Goal: Transaction & Acquisition: Download file/media

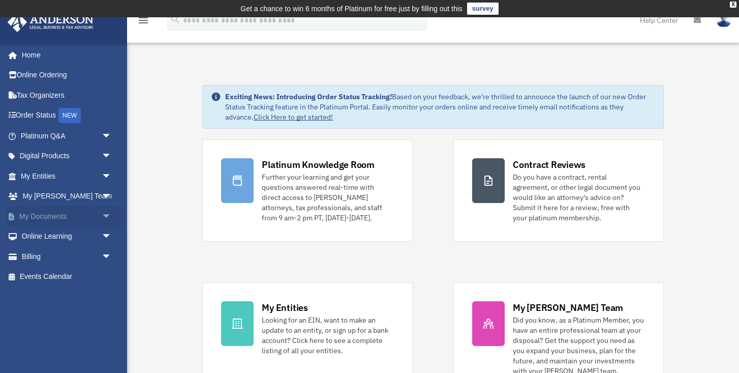
click at [108, 213] on span "arrow_drop_down" at bounding box center [112, 216] width 20 height 21
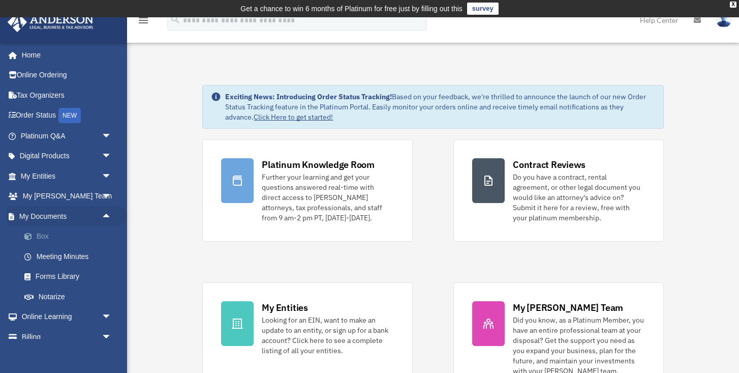
click at [44, 230] on link "Box" at bounding box center [70, 236] width 113 height 20
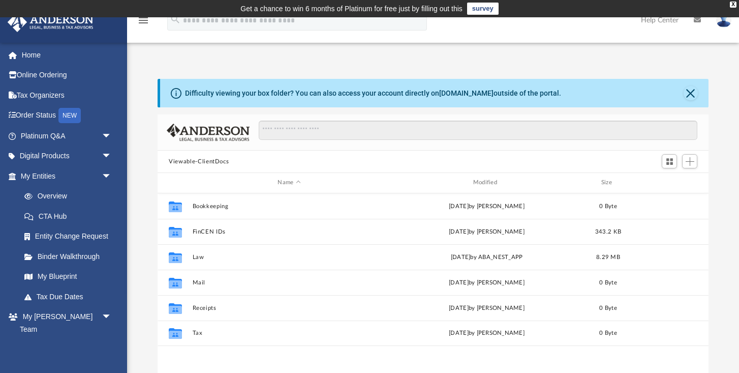
scroll to position [231, 551]
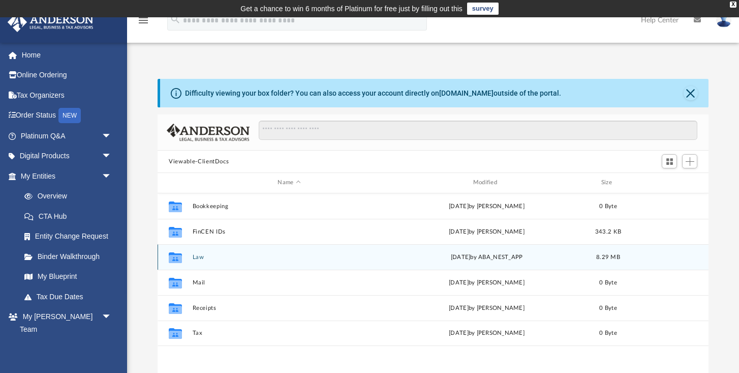
click at [202, 256] on button "Law" at bounding box center [289, 257] width 193 height 7
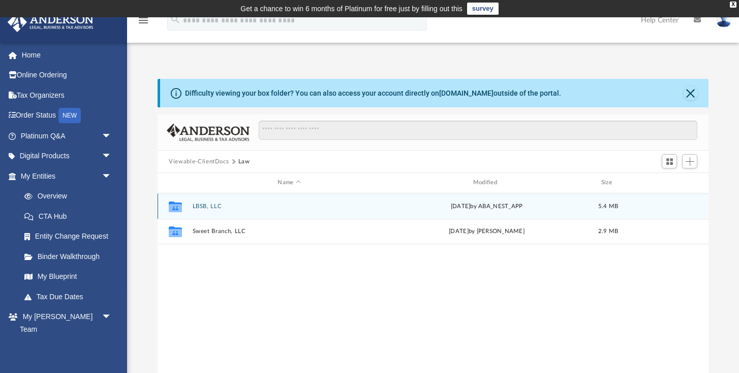
click at [206, 206] on button "LBSB, LLC" at bounding box center [289, 206] width 193 height 7
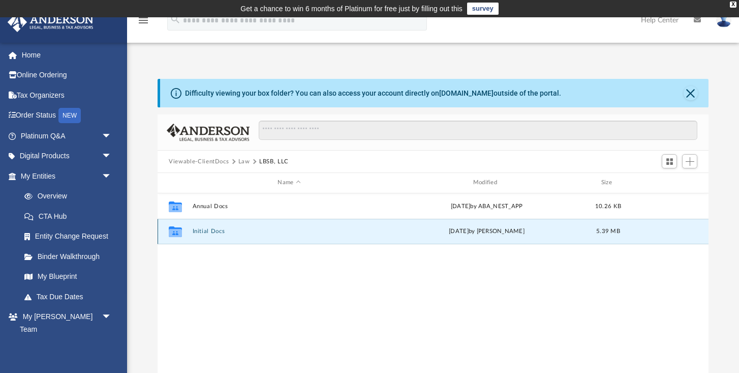
click at [204, 228] on button "Initial Docs" at bounding box center [289, 231] width 193 height 7
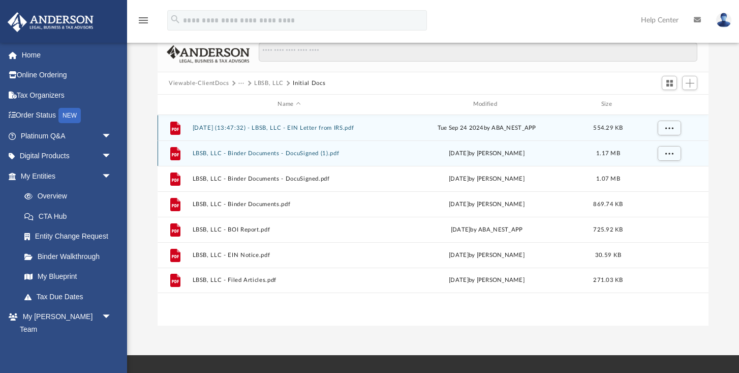
scroll to position [80, 0]
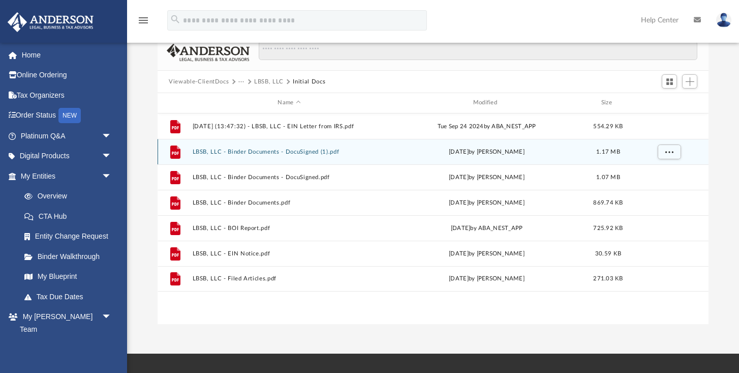
click at [204, 151] on button "LBSB, LLC - Binder Documents - DocuSigned (1).pdf" at bounding box center [289, 151] width 193 height 7
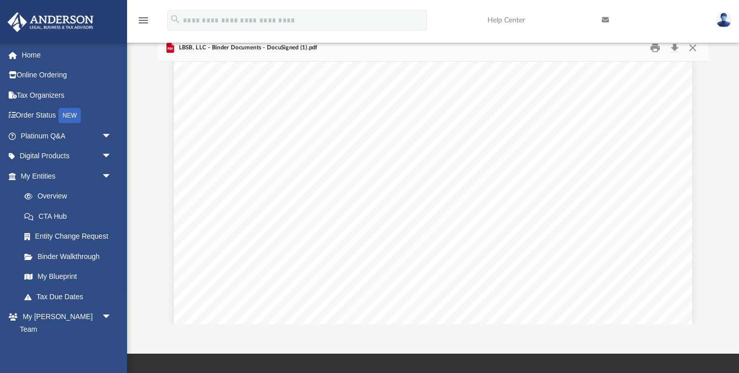
scroll to position [178, 0]
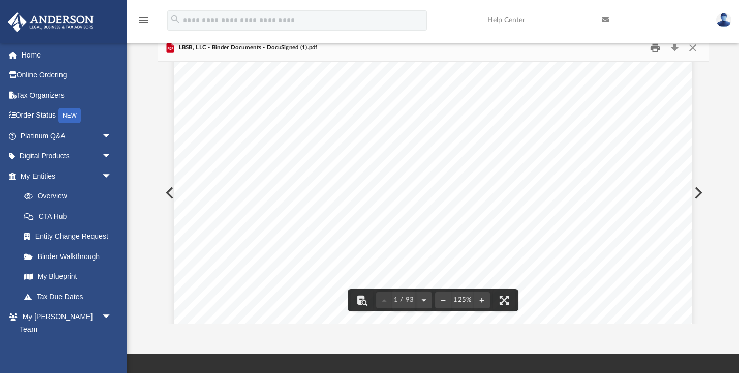
click at [656, 47] on button "Print" at bounding box center [655, 48] width 20 height 16
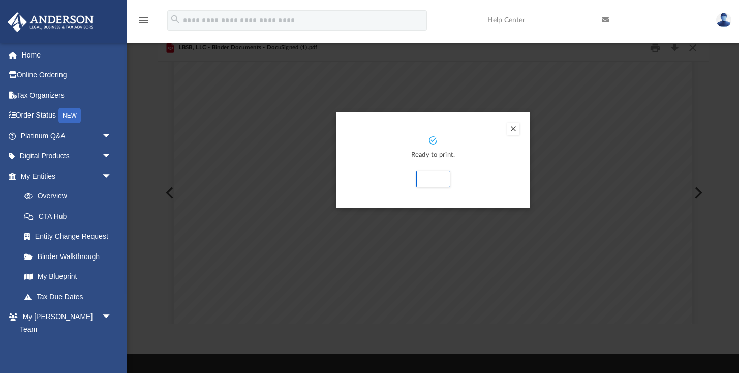
click at [509, 128] on button "Preview" at bounding box center [513, 129] width 12 height 12
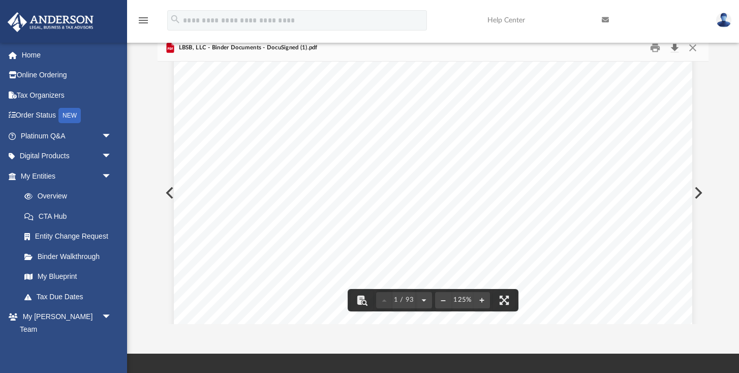
click at [675, 50] on button "Download" at bounding box center [674, 48] width 18 height 16
